Goal: Task Accomplishment & Management: Manage account settings

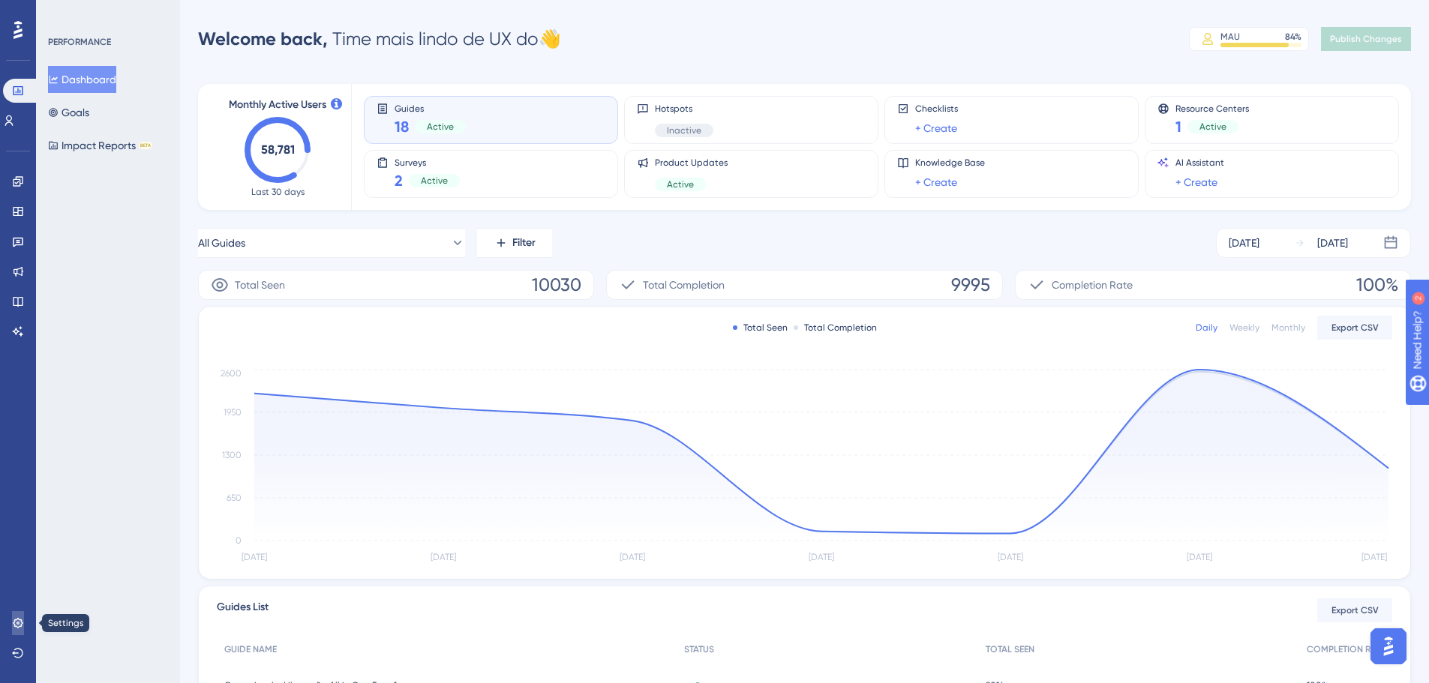
drag, startPoint x: 21, startPoint y: 620, endPoint x: 58, endPoint y: 593, distance: 45.6
click at [20, 620] on icon at bounding box center [18, 623] width 10 height 10
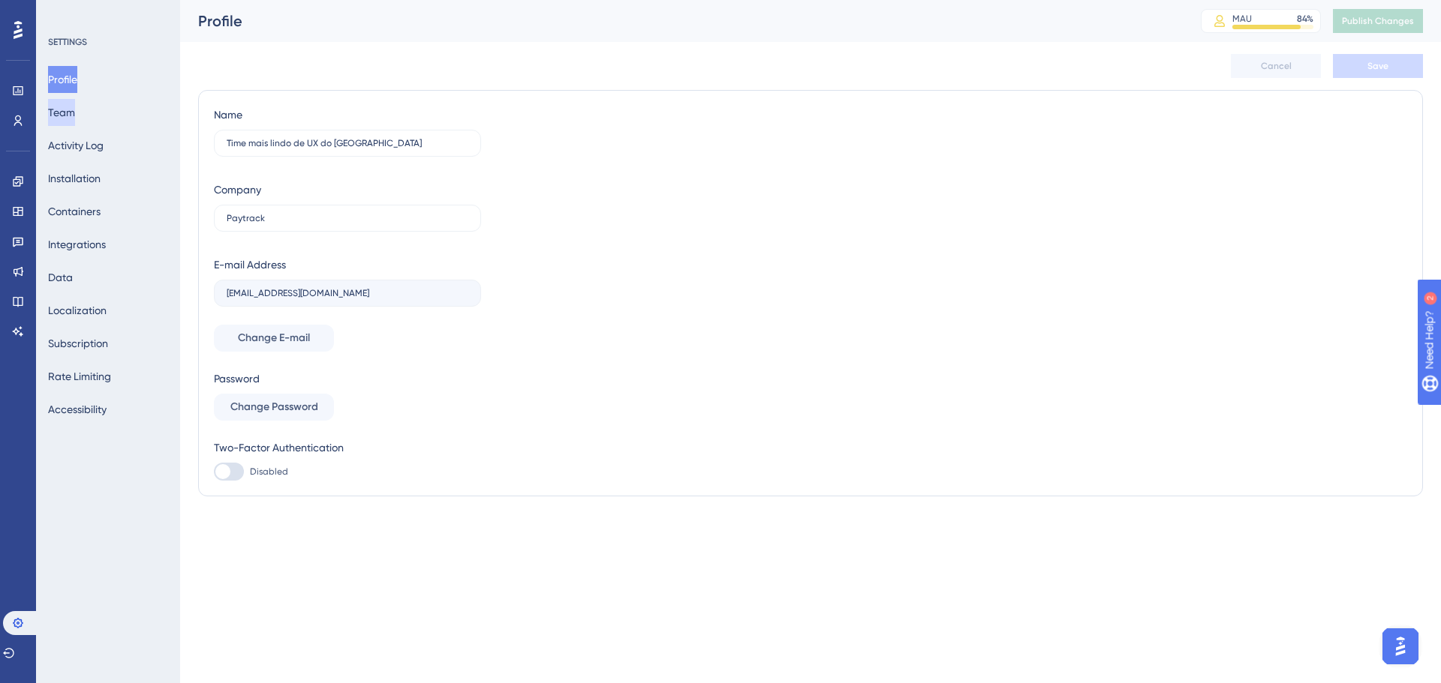
click at [67, 113] on button "Team" at bounding box center [61, 112] width 27 height 27
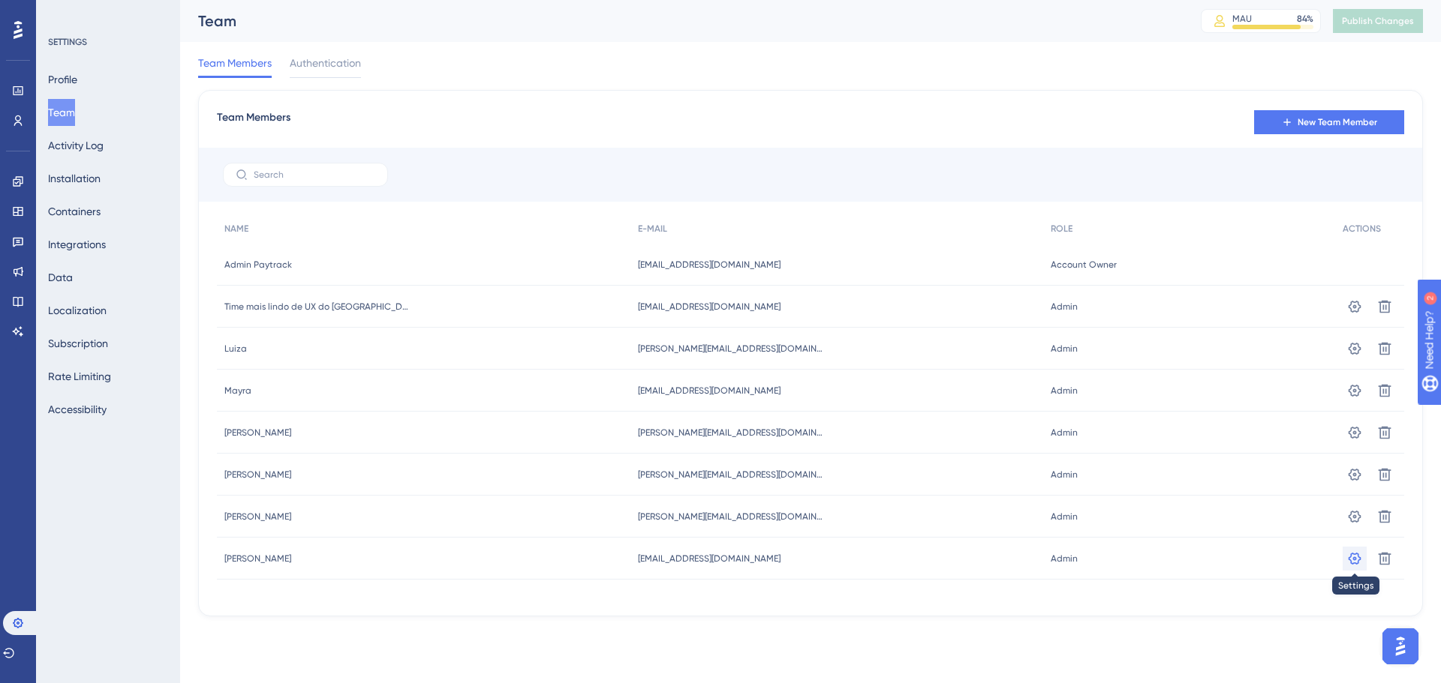
click at [1350, 312] on icon at bounding box center [1354, 306] width 13 height 12
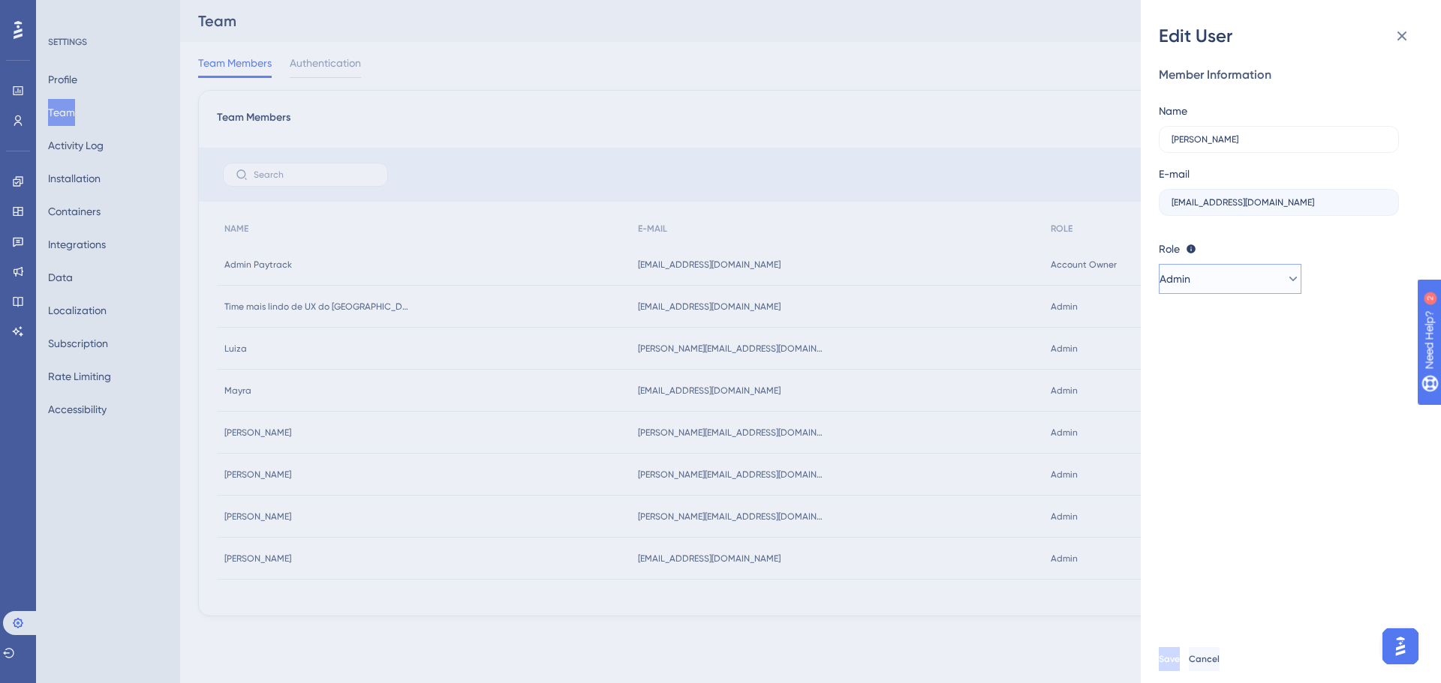
click at [1213, 272] on button "Admin" at bounding box center [1229, 279] width 143 height 30
click at [1237, 287] on button "Admin" at bounding box center [1229, 279] width 143 height 30
click at [1404, 38] on icon at bounding box center [1401, 36] width 18 height 18
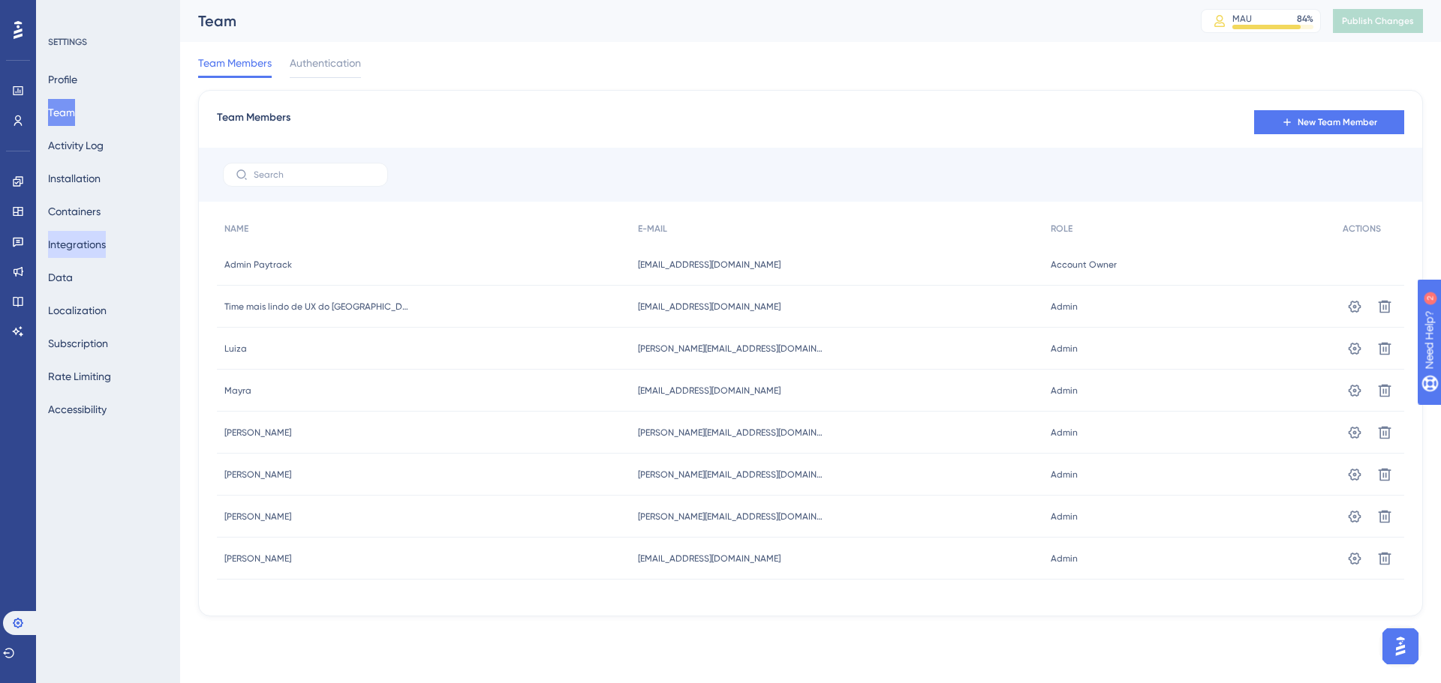
click at [86, 245] on button "Integrations" at bounding box center [77, 244] width 58 height 27
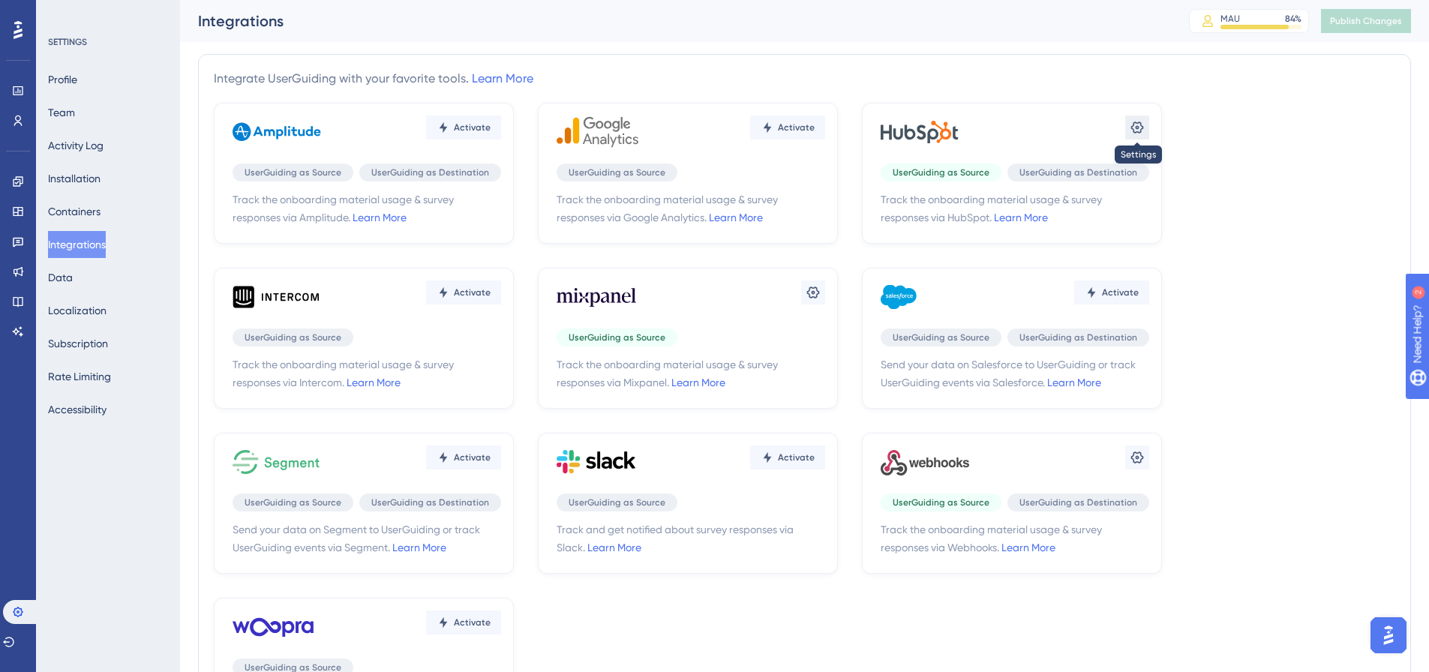
click at [1136, 130] on icon at bounding box center [1137, 127] width 15 height 15
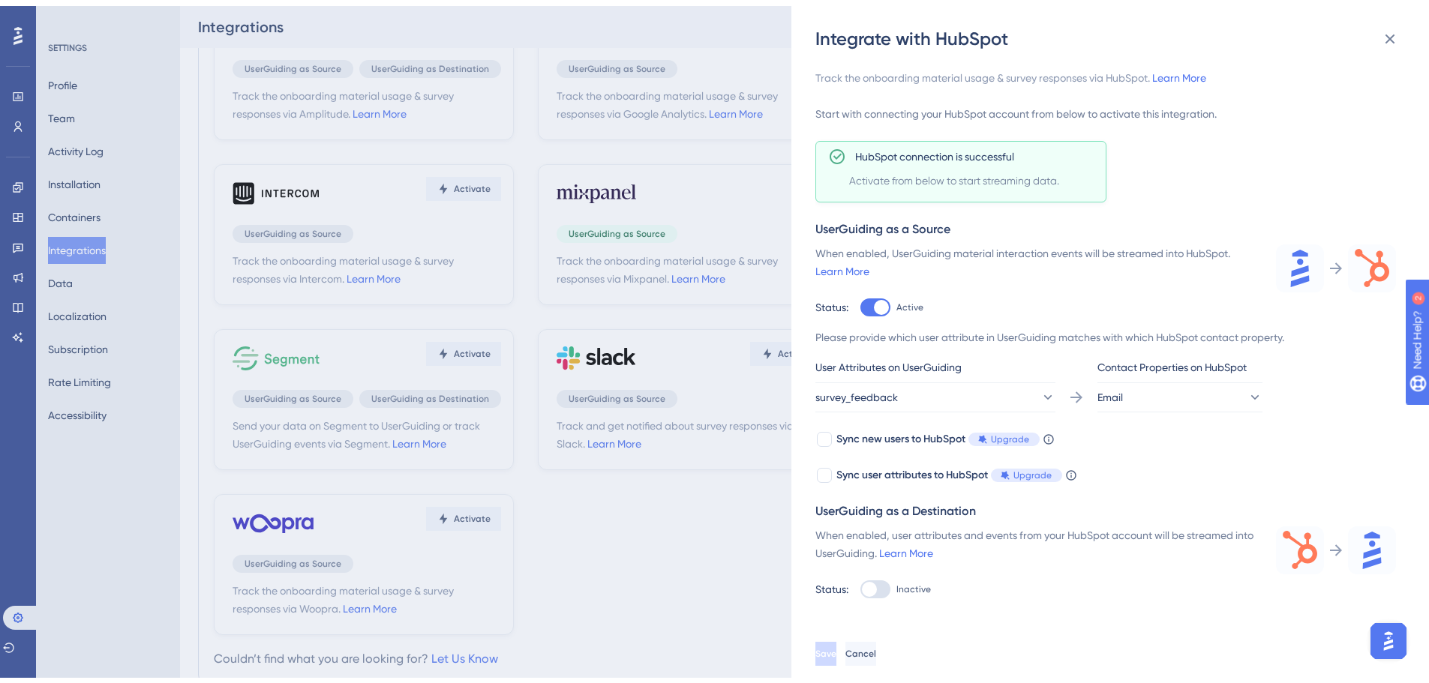
scroll to position [110, 0]
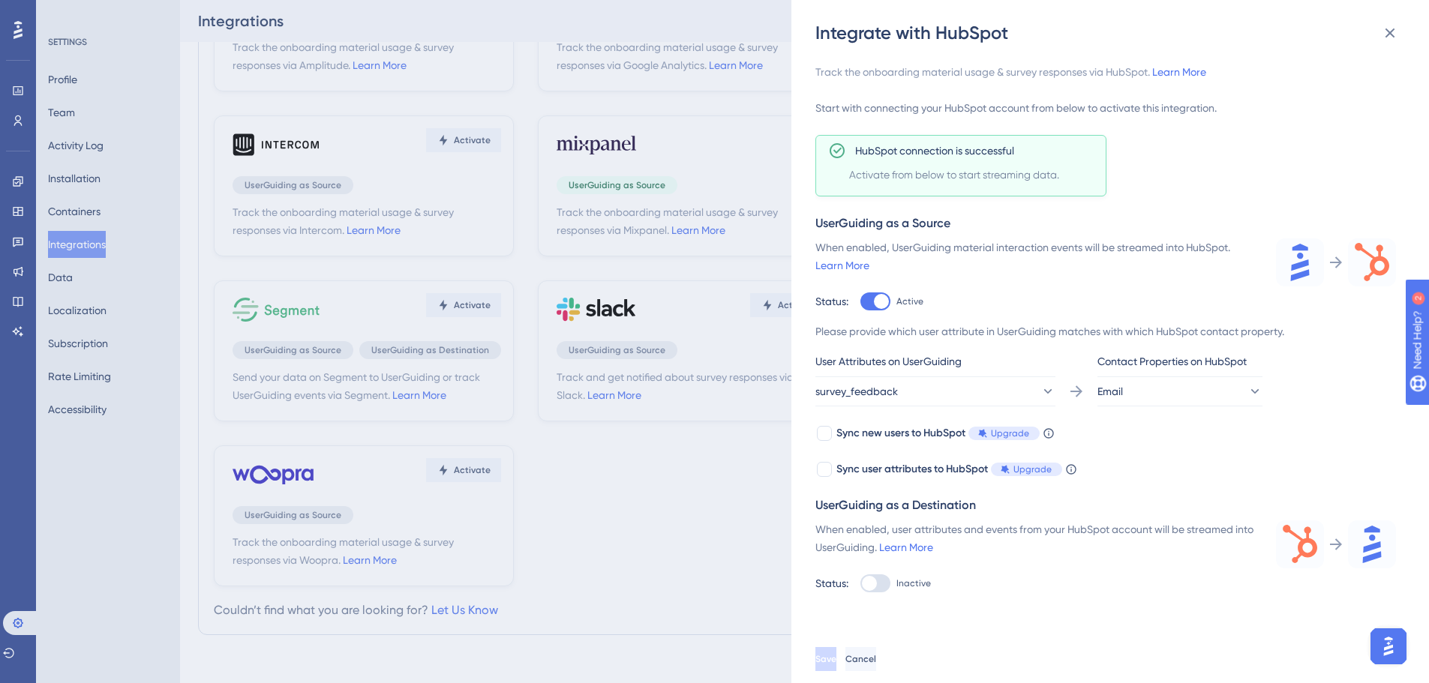
click at [887, 585] on div at bounding box center [876, 584] width 30 height 18
click at [861, 302] on input "Inactive" at bounding box center [860, 302] width 1 height 1
checkbox input "true"
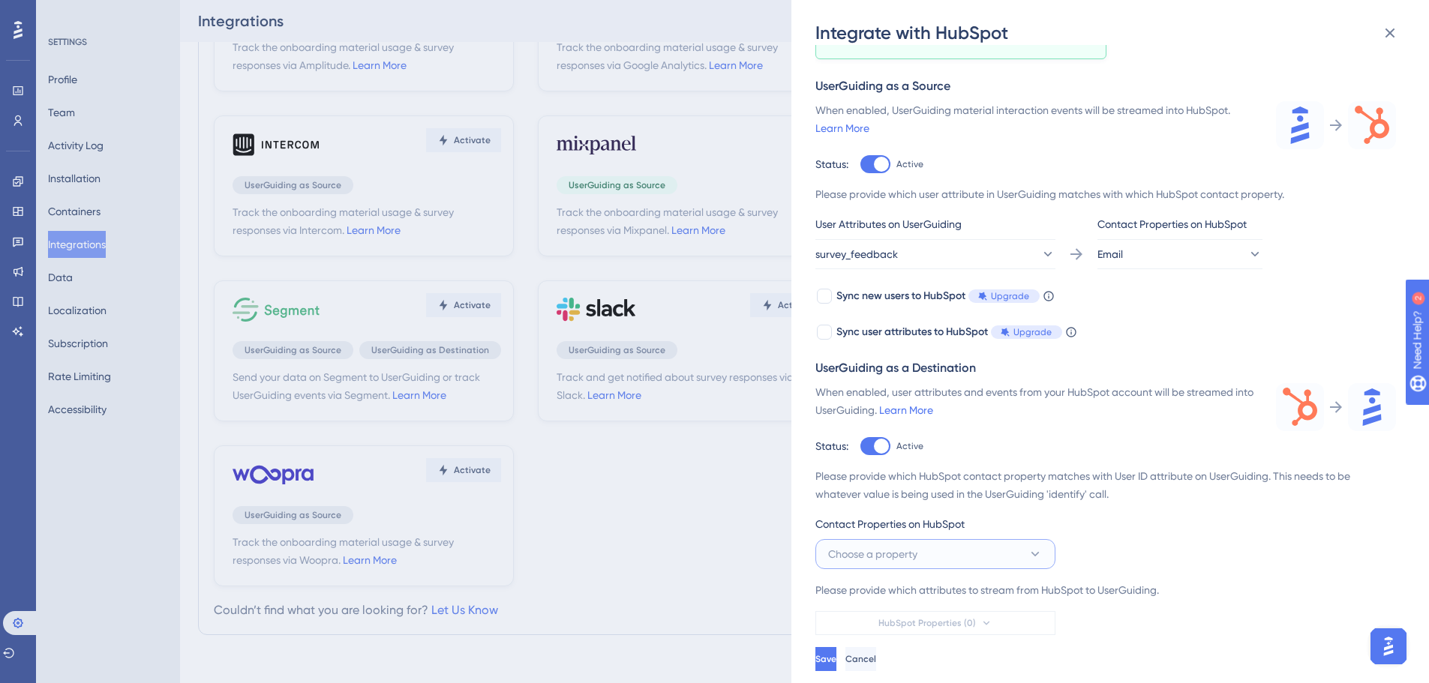
click at [885, 557] on span "Choose a property" at bounding box center [872, 554] width 89 height 18
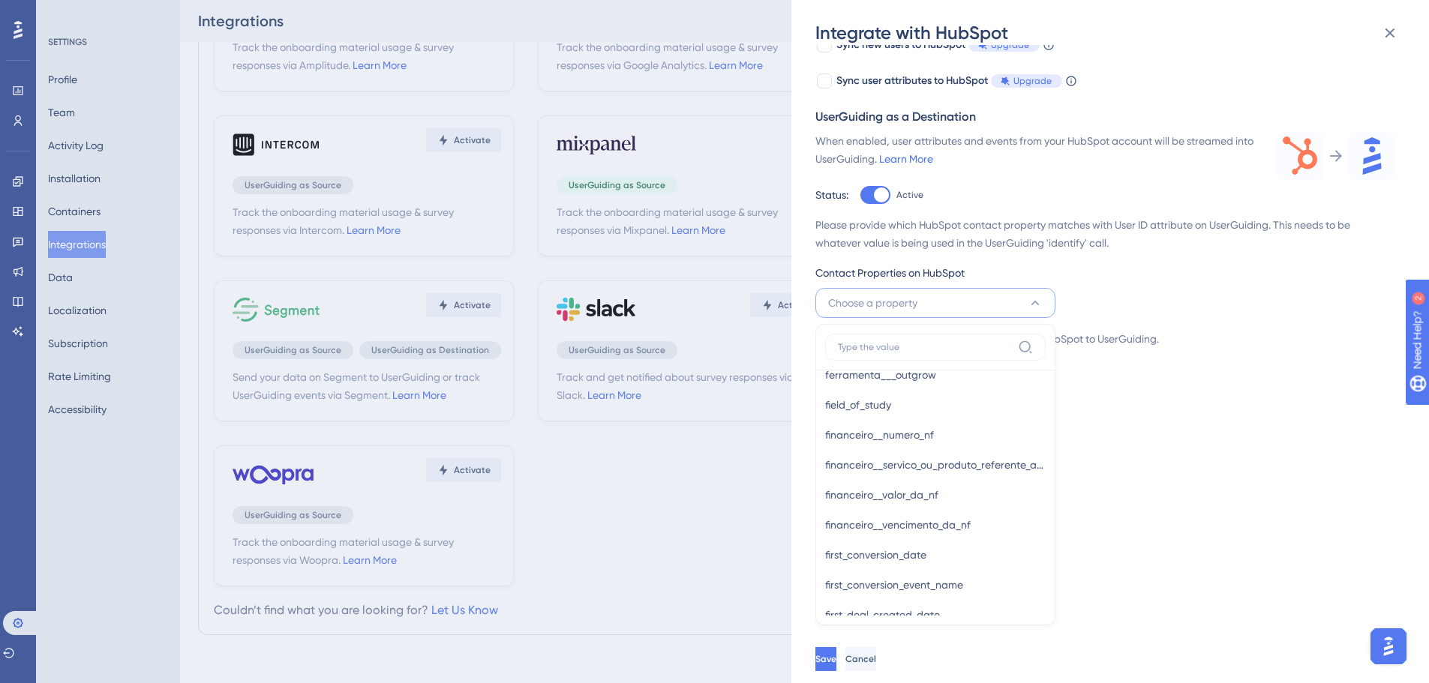
scroll to position [3301, 0]
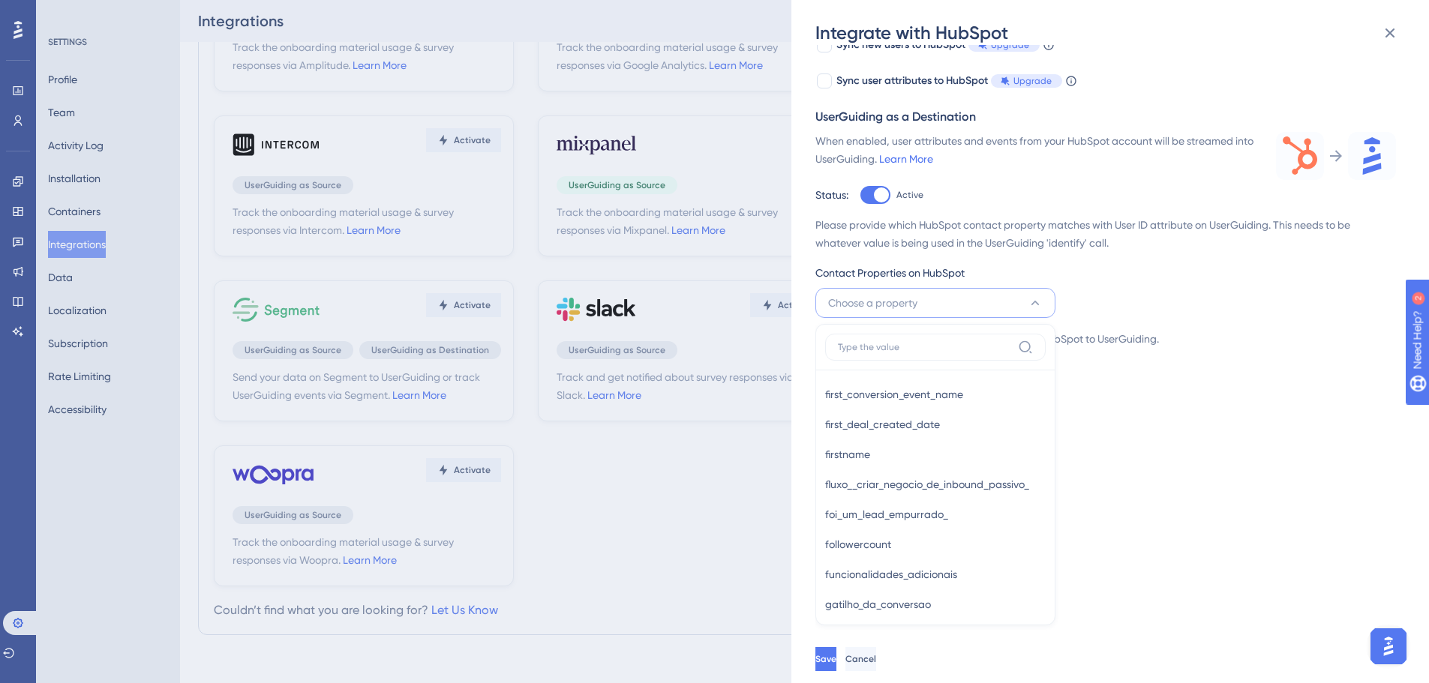
click at [1340, 307] on div "Please provide which HubSpot contact property matches with User ID attribute on…" at bounding box center [1106, 300] width 581 height 168
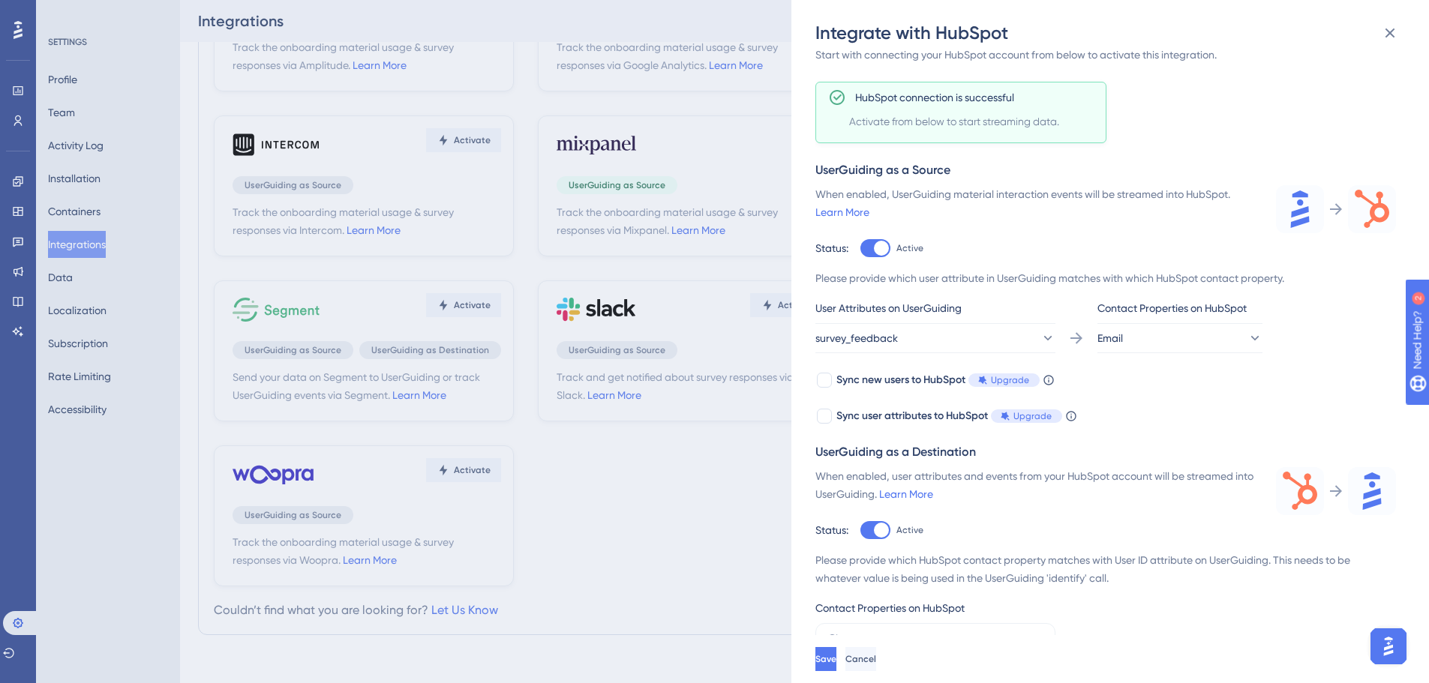
scroll to position [0, 0]
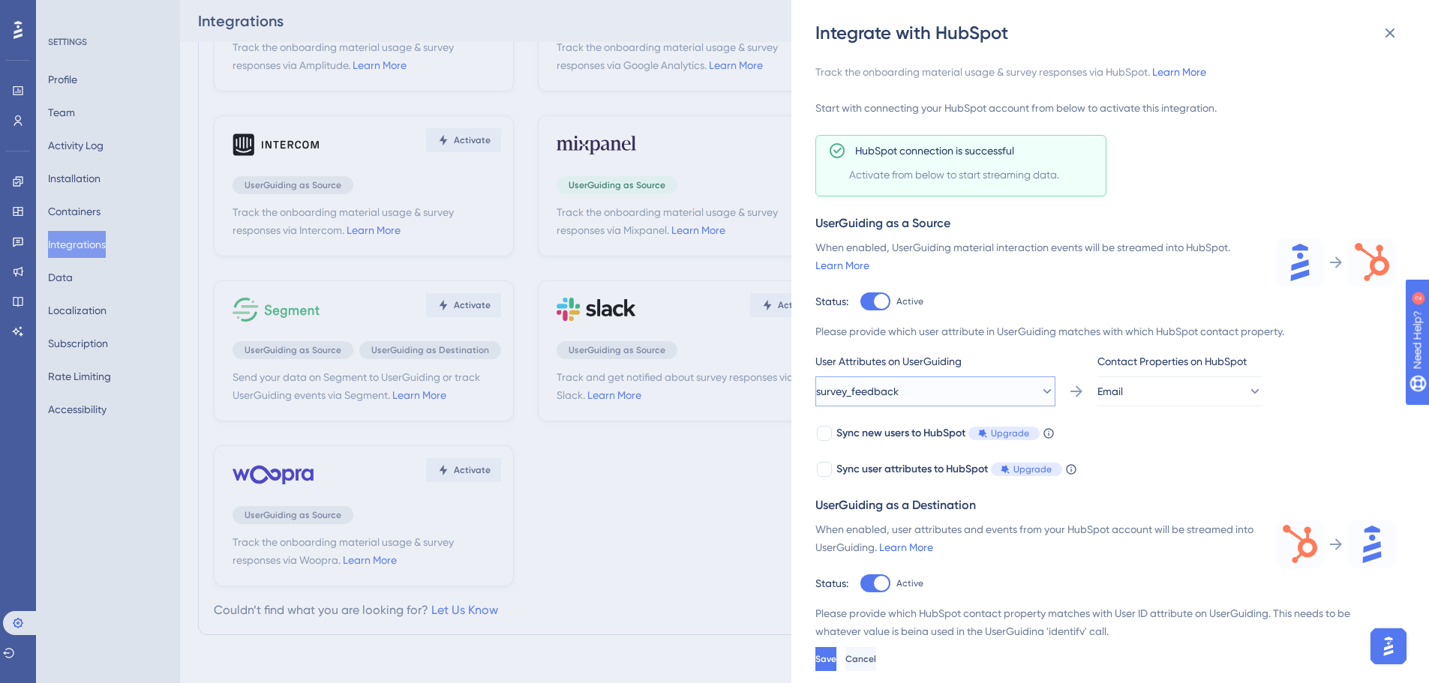
click at [892, 395] on span "survey_feedback" at bounding box center [857, 392] width 83 height 18
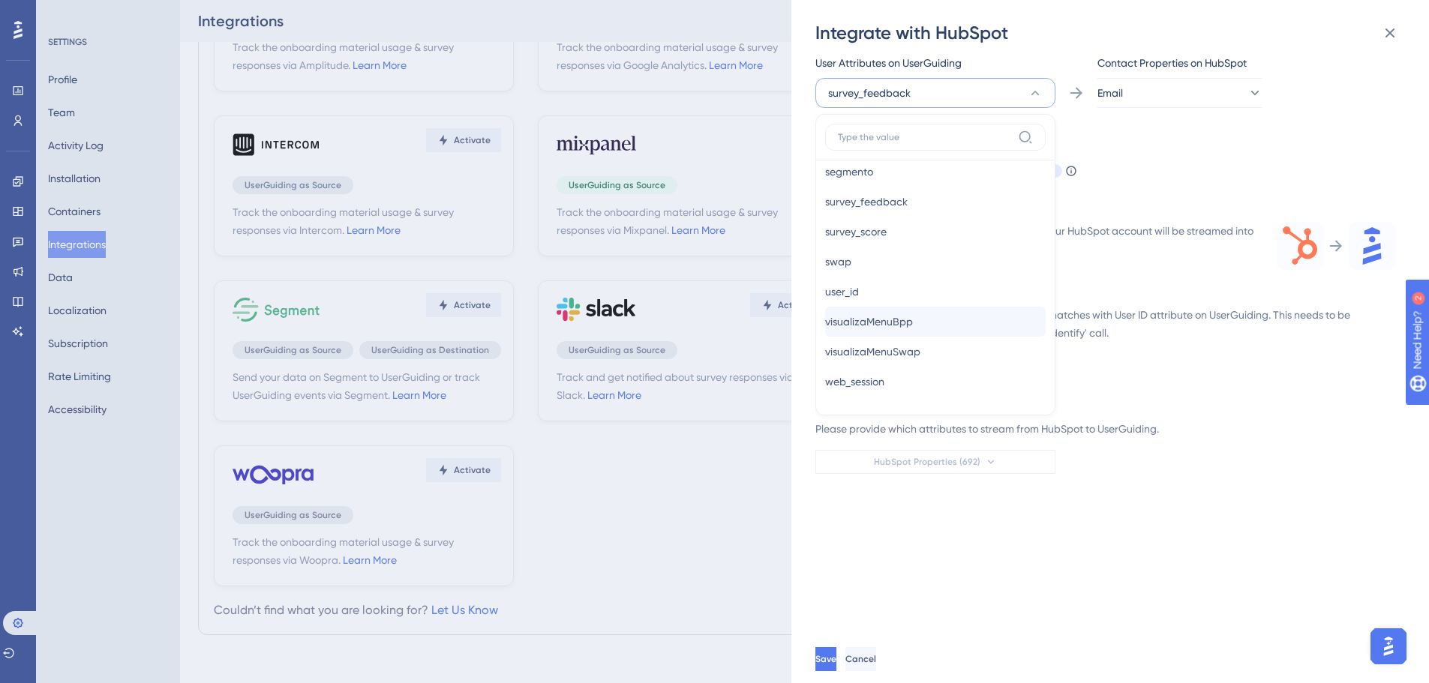
scroll to position [928, 0]
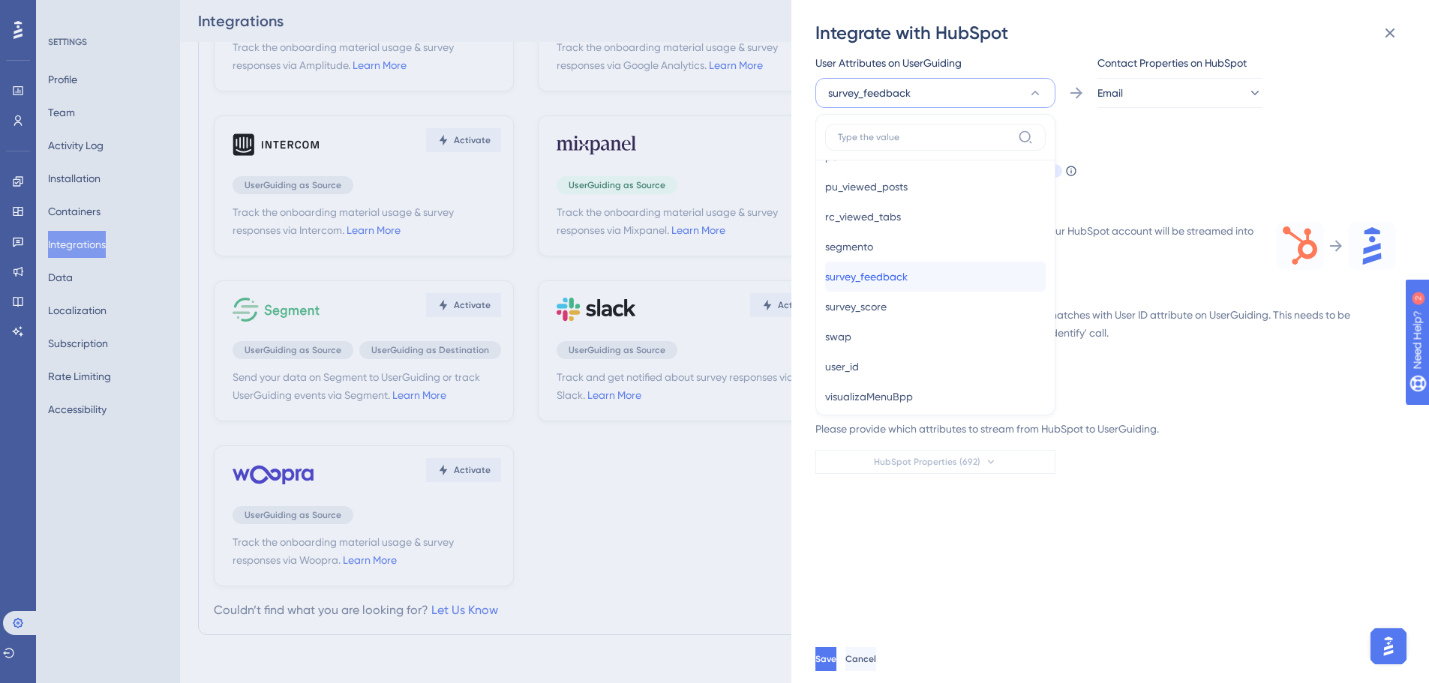
click at [888, 275] on span "survey_feedback" at bounding box center [866, 277] width 83 height 18
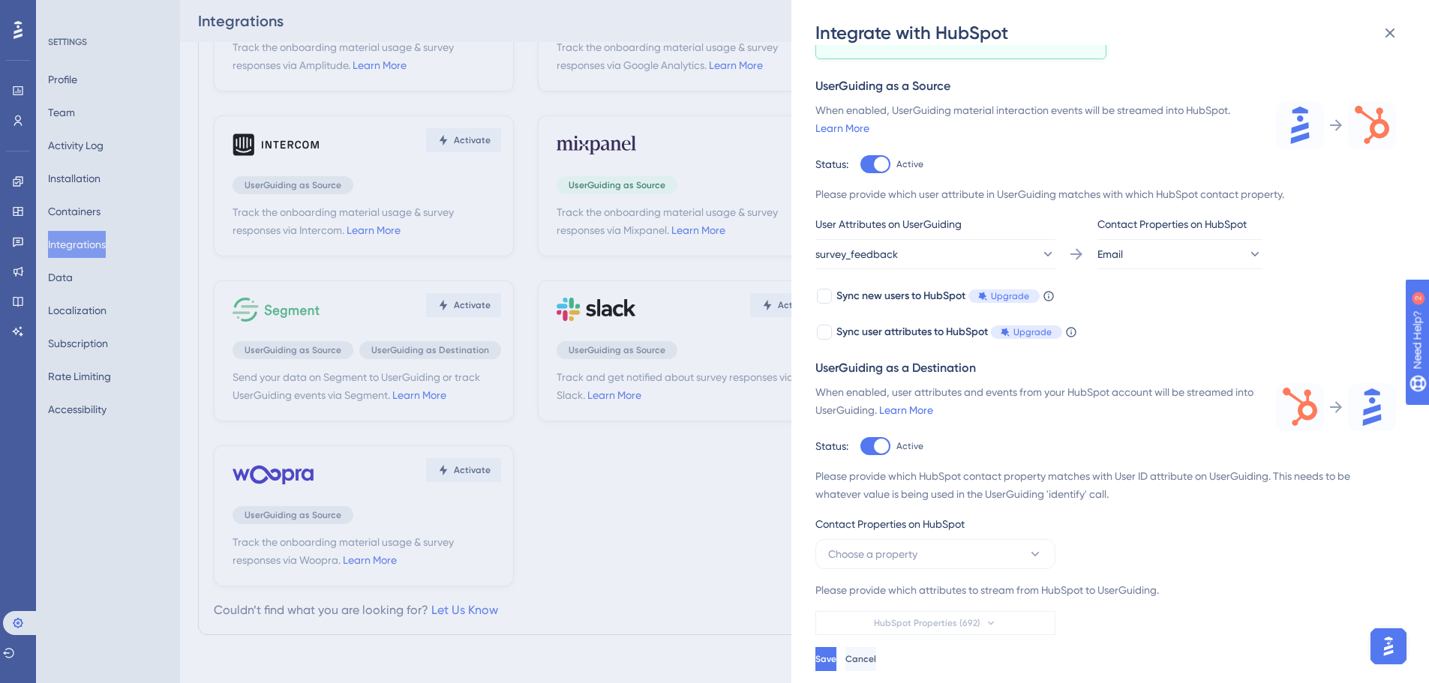
scroll to position [137, 0]
click at [1169, 248] on button "Email" at bounding box center [1180, 254] width 165 height 30
click at [1158, 402] on span "User Token (utk)" at bounding box center [1144, 406] width 74 height 18
click at [838, 655] on span "Save" at bounding box center [827, 659] width 21 height 12
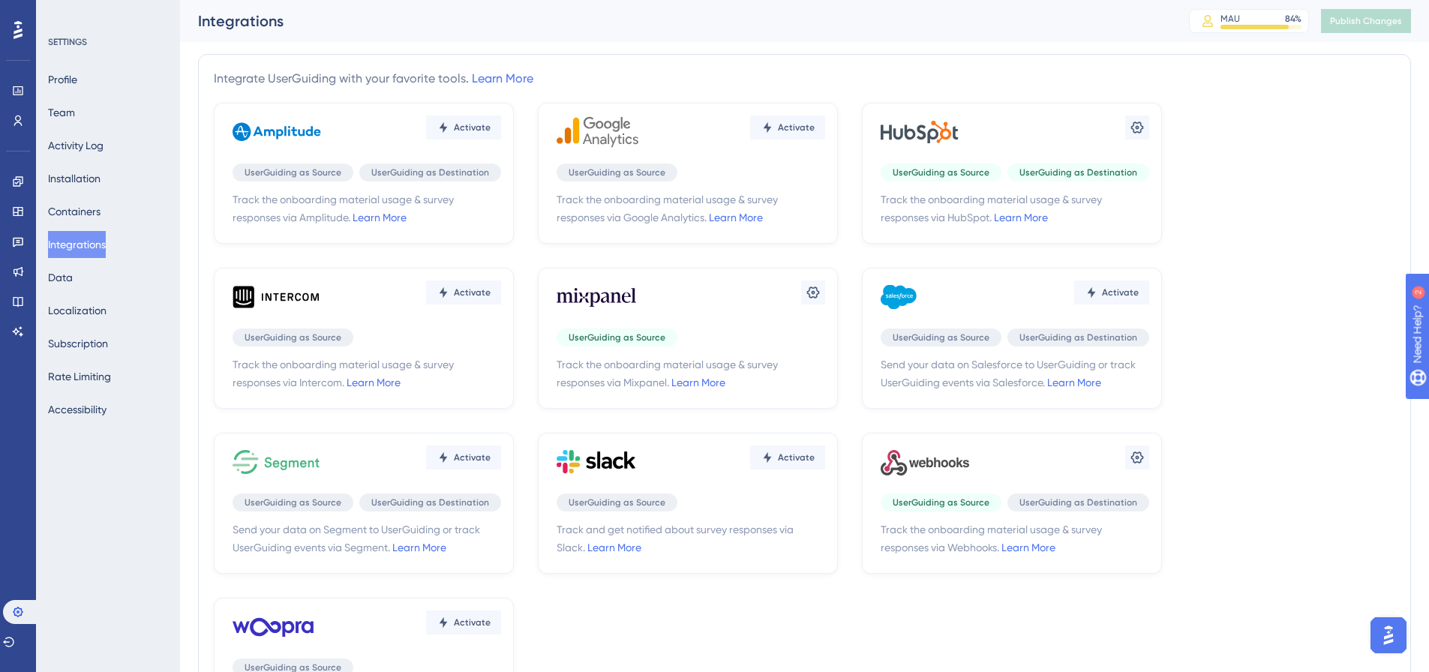
click at [1390, 633] on img "Open AI Assistant Launcher" at bounding box center [1388, 635] width 27 height 27
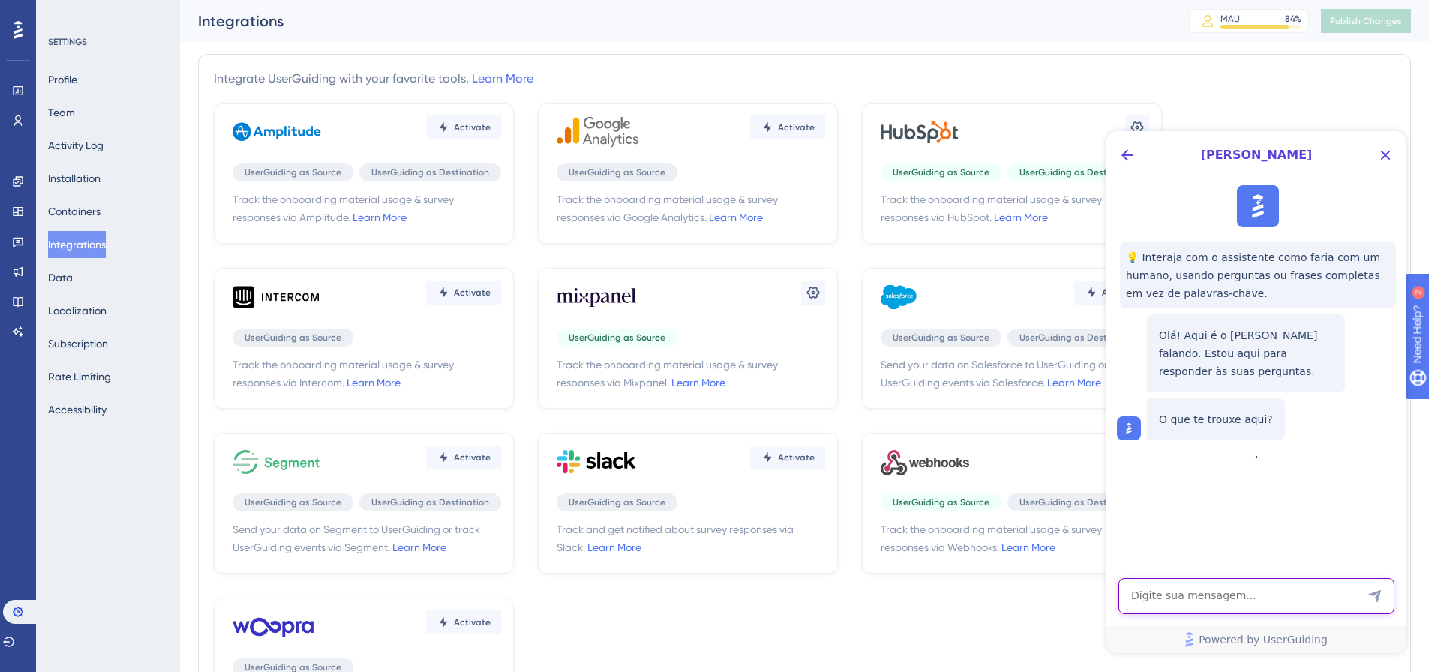
click at [1245, 594] on textarea "AI Assistant Text Input" at bounding box center [1257, 596] width 276 height 36
type textarea "Olá, tudo bem?"
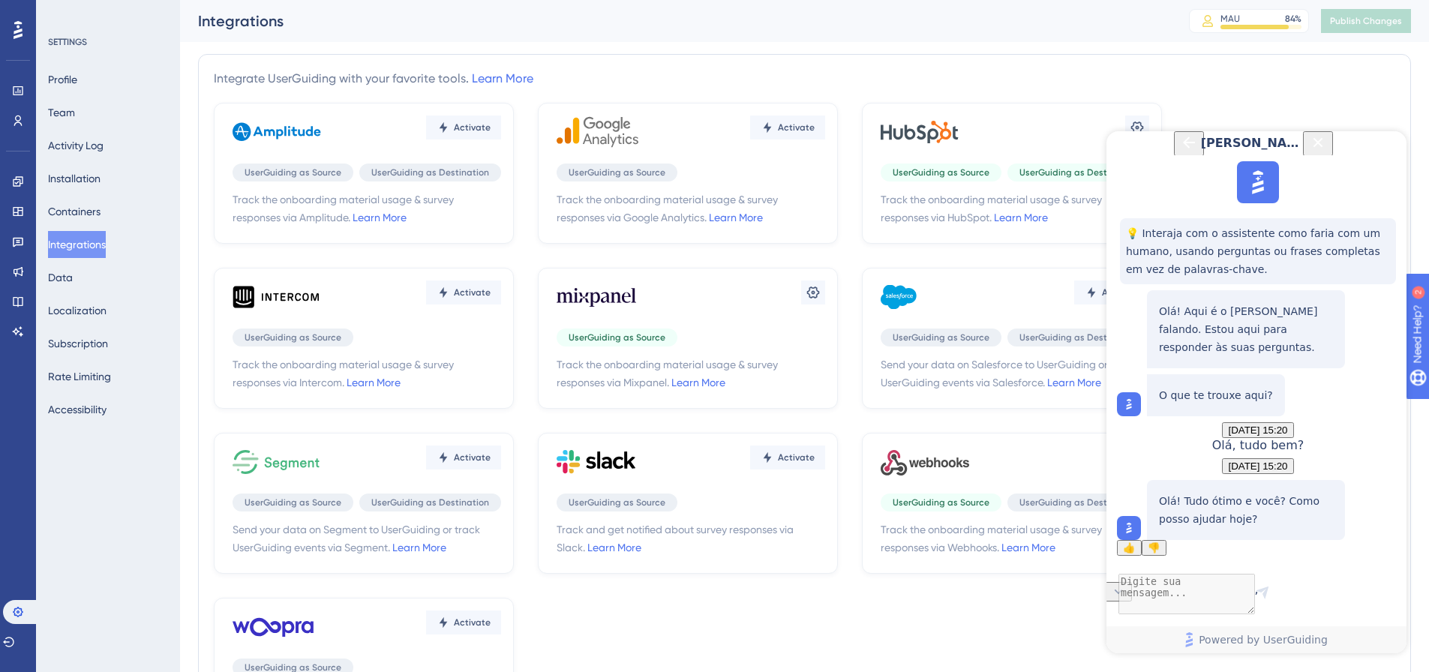
scroll to position [96, 0]
